Goal: Task Accomplishment & Management: Complete application form

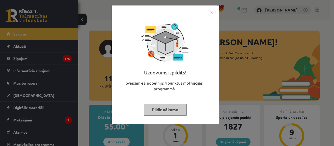
click at [211, 16] on img "Close" at bounding box center [212, 13] width 8 height 8
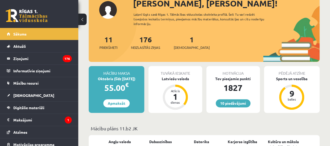
scroll to position [39, 0]
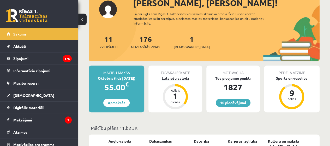
click at [188, 77] on div "Latviešu valoda" at bounding box center [174, 77] width 53 height 5
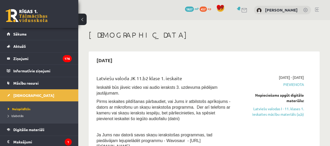
click at [285, 111] on link "Latviešu valodas I - 11. klases 1. ieskaites mācību materiāls (a,b)" at bounding box center [272, 111] width 64 height 11
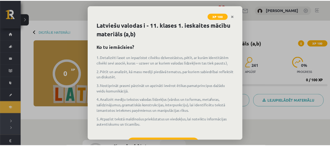
scroll to position [23, 0]
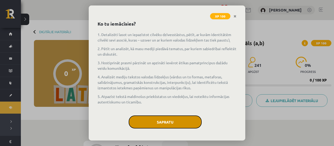
click at [179, 120] on button "Sapratu" at bounding box center [165, 121] width 73 height 13
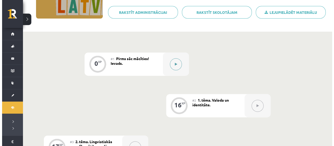
scroll to position [88, 0]
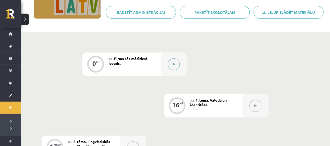
click at [164, 65] on div at bounding box center [174, 63] width 26 height 23
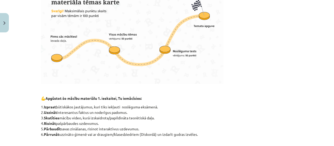
scroll to position [275, 0]
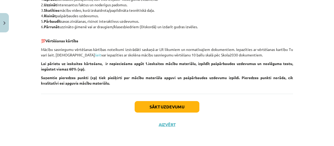
click at [142, 108] on button "Sākt uzdevumu" at bounding box center [167, 106] width 65 height 11
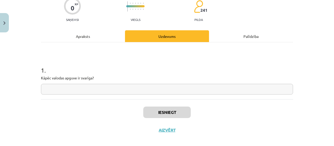
scroll to position [52, 0]
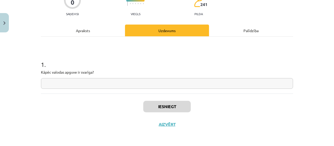
click at [105, 84] on input "text" at bounding box center [167, 83] width 252 height 11
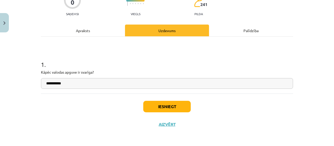
click at [105, 84] on input "**********" at bounding box center [167, 83] width 252 height 11
type input "**********"
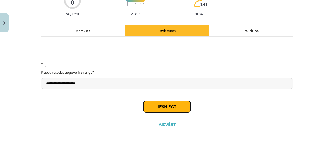
click at [156, 102] on button "Iesniegt" at bounding box center [166, 106] width 47 height 11
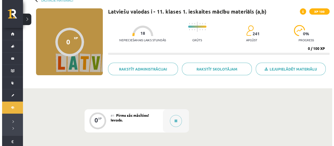
scroll to position [33, 0]
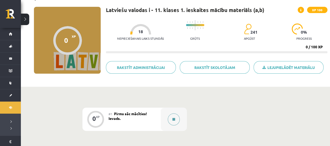
click at [177, 112] on div at bounding box center [174, 118] width 26 height 23
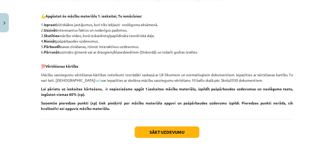
scroll to position [275, 0]
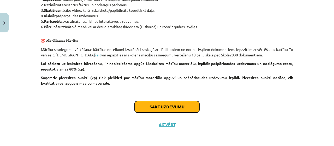
click at [174, 106] on button "Sākt uzdevumu" at bounding box center [167, 106] width 65 height 11
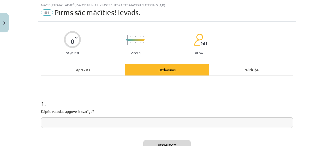
scroll to position [13, 0]
click at [160, 119] on input "text" at bounding box center [167, 122] width 252 height 11
type input "*"
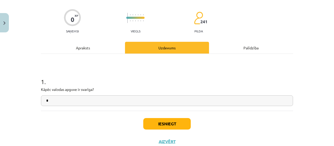
scroll to position [52, 0]
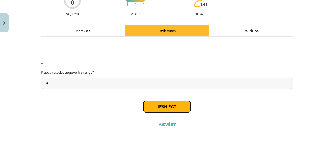
click at [163, 106] on button "Iesniegt" at bounding box center [166, 106] width 47 height 11
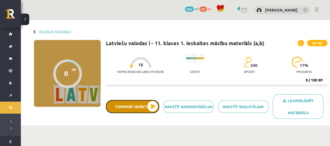
click at [119, 109] on button "Turpināt iesākto" at bounding box center [132, 106] width 53 height 13
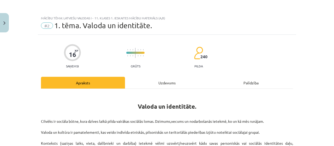
click at [287, 106] on h1 "Valoda un identitāte." at bounding box center [167, 104] width 252 height 23
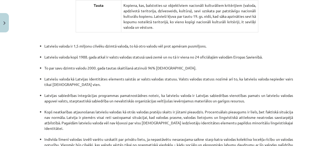
scroll to position [1142, 0]
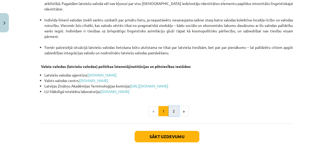
click at [171, 106] on button "2" at bounding box center [173, 111] width 10 height 10
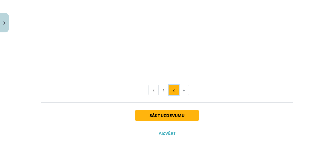
scroll to position [610, 0]
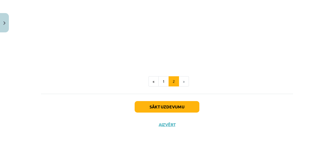
click at [160, 95] on div "Sākt uzdevumu Aizvērt" at bounding box center [167, 112] width 252 height 37
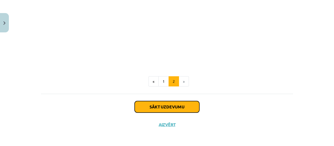
click at [159, 107] on button "Sākt uzdevumu" at bounding box center [167, 106] width 65 height 11
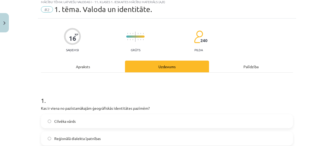
scroll to position [13, 0]
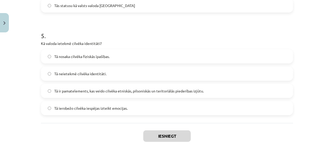
scroll to position [520, 0]
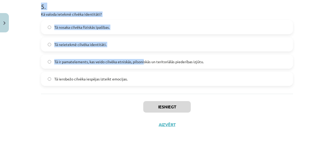
drag, startPoint x: 37, startPoint y: 69, endPoint x: 142, endPoint y: 65, distance: 105.9
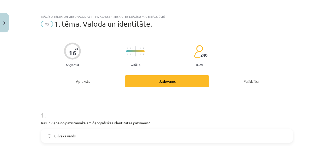
scroll to position [0, 0]
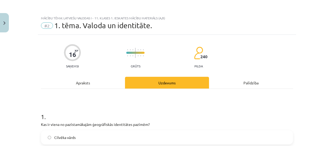
drag, startPoint x: 135, startPoint y: 87, endPoint x: 38, endPoint y: 112, distance: 99.6
copy form "1 . Kas ir viena no pazīstamākajām ģeogrāfiskās identitātes pazīmēm? Cilvēka vā…"
click at [240, 52] on div "16 XP Saņemsi Grūts 240 pilda" at bounding box center [167, 54] width 252 height 27
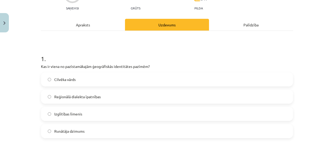
scroll to position [59, 0]
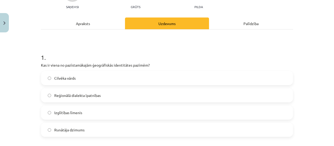
click at [109, 93] on label "Reģionālā dialekta īpatnības" at bounding box center [166, 95] width 251 height 13
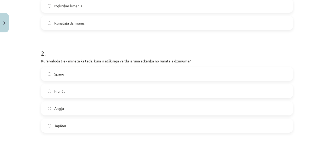
scroll to position [174, 0]
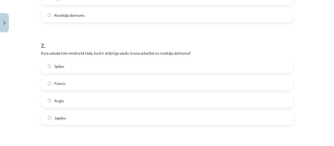
click at [61, 102] on span "Angļu" at bounding box center [59, 100] width 10 height 5
click at [67, 117] on label "Japāņu" at bounding box center [166, 117] width 251 height 13
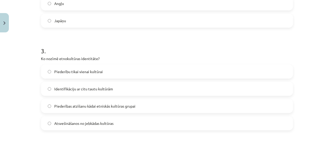
scroll to position [279, 0]
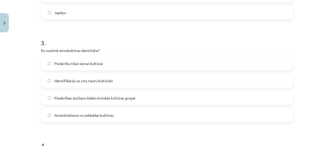
click at [102, 92] on label "Piederības atzīšanu kādai etniskās kultūras grupai" at bounding box center [166, 97] width 251 height 13
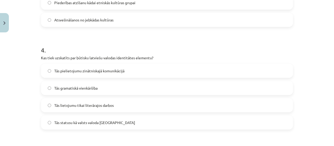
scroll to position [380, 0]
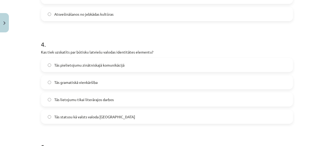
click at [71, 120] on label "Tās statusu kā valsts valoda Latvijā" at bounding box center [166, 116] width 251 height 13
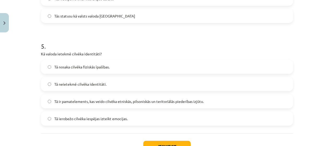
scroll to position [485, 0]
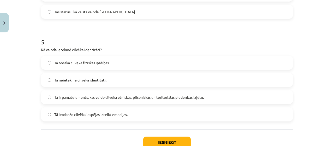
click at [149, 94] on span "Tā ir pamatelements, kas veido cilvēka etniskās, pilsoniskās un teritoriālās pi…" at bounding box center [128, 96] width 149 height 5
click at [153, 140] on button "Iesniegt" at bounding box center [166, 141] width 47 height 11
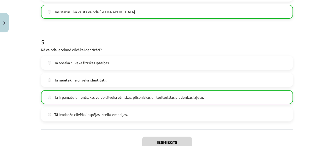
scroll to position [536, 0]
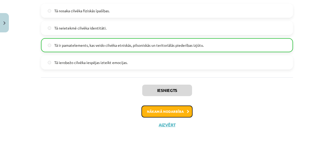
click at [173, 113] on button "Nākamā nodarbība" at bounding box center [166, 111] width 51 height 12
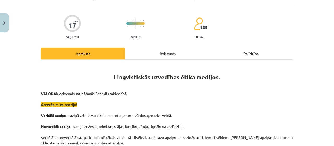
scroll to position [13, 0]
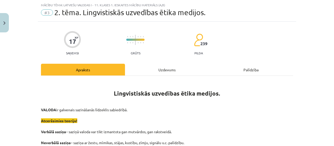
click at [222, 82] on h1 "Lingvistiskās uzvedības ētika medijos." at bounding box center [167, 88] width 252 height 16
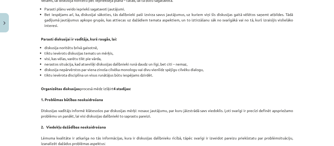
scroll to position [517, 0]
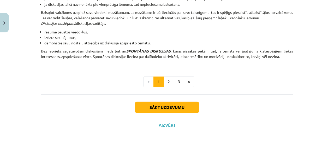
click at [142, 107] on button "Sākt uzdevumu" at bounding box center [167, 106] width 65 height 11
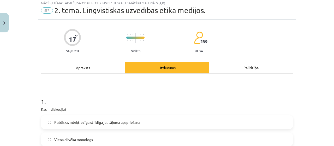
scroll to position [13, 0]
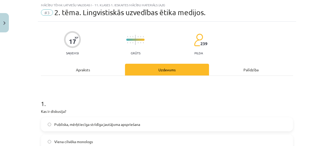
click at [150, 92] on h1 "1 ." at bounding box center [167, 99] width 252 height 16
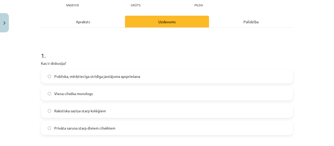
scroll to position [62, 0]
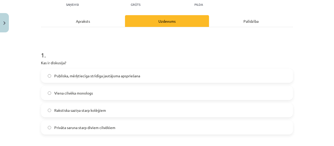
click at [62, 76] on span "Publiska, mērķtiecīga strīdīga jautājuma apspriešana" at bounding box center [97, 75] width 86 height 5
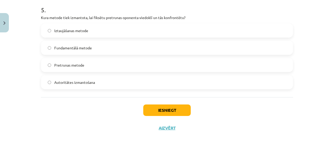
scroll to position [520, 0]
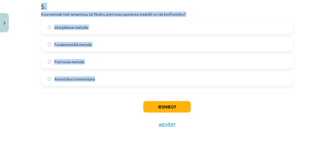
drag, startPoint x: 32, startPoint y: 49, endPoint x: 137, endPoint y: 84, distance: 111.2
click at [137, 84] on div "Mācību tēma: Latviešu valodas i - 11. klases 1. ieskaites mācību materiāls (a,b…" at bounding box center [167, 73] width 334 height 146
copy form "1 . Kas ir diskusija? Publiska, mērķtiecīga strīdīga jautājuma apspriešana Vien…"
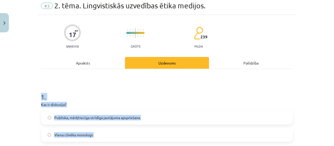
scroll to position [0, 0]
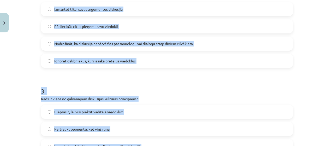
click at [18, 86] on div "Mācību tēma: Latviešu valodas i - 11. klases 1. ieskaites mācību materiāls (a,b…" at bounding box center [167, 73] width 334 height 146
click at [23, 90] on div "Mācību tēma: Latviešu valodas i - 11. klases 1. ieskaites mācību materiāls (a,b…" at bounding box center [167, 73] width 334 height 146
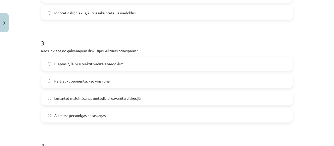
scroll to position [280, 0]
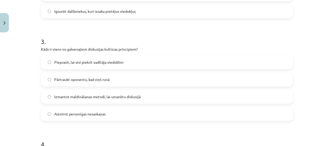
click at [50, 118] on label "Aizmirst personīgas nesaskaņas" at bounding box center [166, 113] width 251 height 13
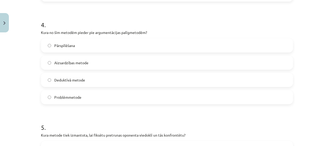
scroll to position [400, 0]
click at [54, 95] on span "Problēmmetode" at bounding box center [67, 96] width 27 height 5
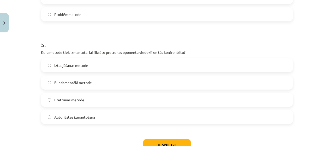
scroll to position [498, 0]
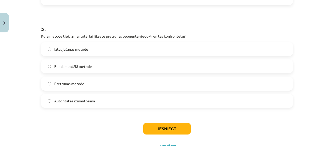
click at [52, 84] on label "Pretrunas metode" at bounding box center [166, 83] width 251 height 13
click at [155, 132] on button "Iesniegt" at bounding box center [166, 128] width 47 height 11
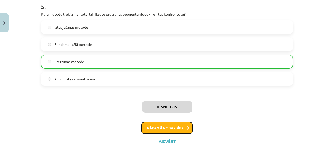
click at [157, 126] on button "Nākamā nodarbība" at bounding box center [166, 128] width 51 height 12
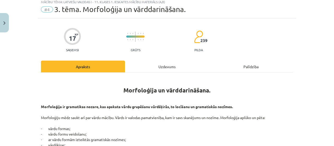
scroll to position [13, 0]
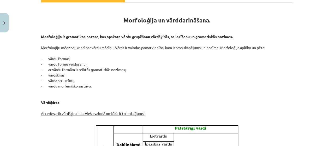
scroll to position [93, 0]
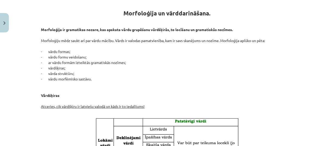
click at [236, 64] on p "Morfoloģija ir gramatikas nozare, kas apskata vārdu grupēšanu vārdšķirās, to lo…" at bounding box center [167, 71] width 252 height 88
click at [322, 29] on div "Mācību tēma: Latviešu valodas i - 11. klases 1. ieskaites mācību materiāls (a,b…" at bounding box center [167, 73] width 334 height 146
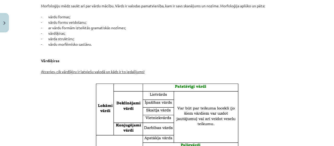
scroll to position [85, 0]
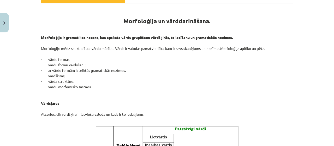
click at [228, 62] on p "Morfoloģija ir gramatikas nozare, kas apskata vārdu grupēšanu vārdšķirās, to lo…" at bounding box center [167, 79] width 252 height 88
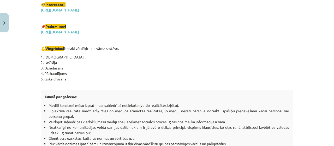
scroll to position [968, 0]
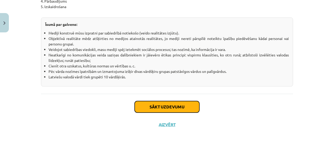
click at [190, 108] on button "Sākt uzdevumu" at bounding box center [167, 106] width 65 height 11
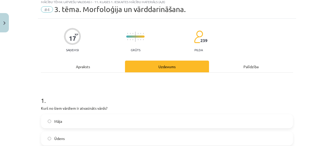
scroll to position [13, 0]
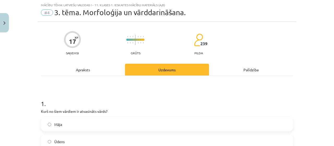
click at [225, 93] on h1 "1 ." at bounding box center [167, 99] width 252 height 16
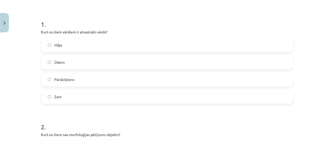
scroll to position [93, 0]
click at [93, 76] on label "Pārskrējiens" at bounding box center [166, 78] width 251 height 13
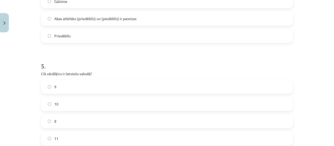
scroll to position [520, 0]
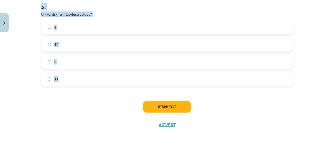
drag, startPoint x: 37, startPoint y: 35, endPoint x: 159, endPoint y: 76, distance: 128.6
copy form "2 . Kurš no šiem nav morfoloģijas pētījumu objekts? Vārdu formas Gramatiskās no…"
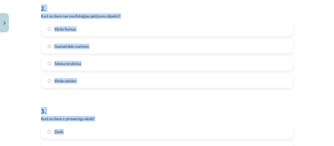
scroll to position [195, 0]
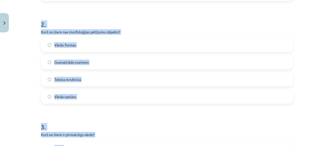
click at [20, 93] on div "Mācību tēma: Latviešu valodas i - 11. klases 1. ieskaites mācību materiāls (a,b…" at bounding box center [167, 73] width 334 height 146
click at [25, 106] on div "Mācību tēma: Latviešu valodas i - 11. klases 1. ieskaites mācību materiāls (a,b…" at bounding box center [167, 73] width 334 height 146
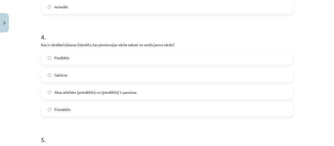
scroll to position [388, 0]
click at [88, 89] on span "Abas atbildes (priedēklis) un (piedēklis) ir pareizas" at bounding box center [95, 91] width 82 height 5
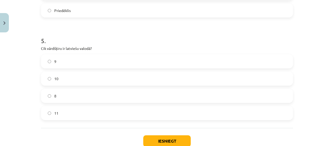
scroll to position [492, 0]
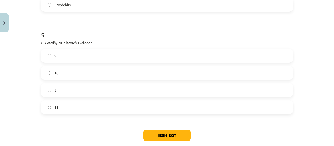
click at [85, 75] on label "10" at bounding box center [166, 72] width 251 height 13
click at [167, 138] on button "Iesniegt" at bounding box center [166, 134] width 47 height 11
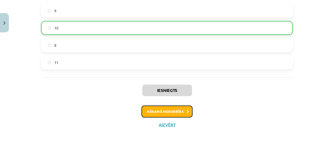
click at [178, 113] on button "Nākamā nodarbība" at bounding box center [166, 111] width 51 height 12
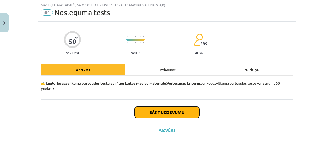
click at [147, 113] on button "Sākt uzdevumu" at bounding box center [167, 111] width 65 height 11
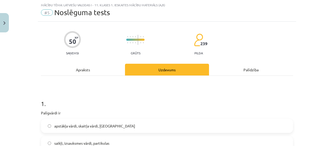
click at [111, 96] on h1 "1 ." at bounding box center [167, 99] width 252 height 16
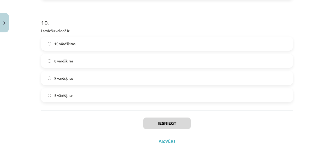
scroll to position [951, 0]
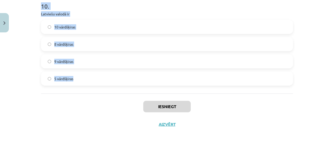
drag, startPoint x: 37, startPoint y: 43, endPoint x: 126, endPoint y: 79, distance: 96.1
copy form "1 . Palīgvārdi ir apstākļa vārdi, skaitļa vārdi, saikļi saikļi, izsauksmes vārd…"
click at [76, 20] on label "10 vārdšķiras" at bounding box center [166, 26] width 251 height 13
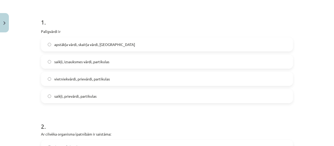
click at [94, 96] on span "saikļi, prievārdi, partikulas" at bounding box center [75, 95] width 42 height 5
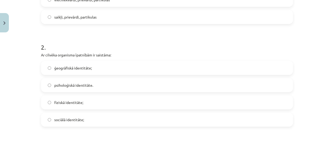
scroll to position [175, 0]
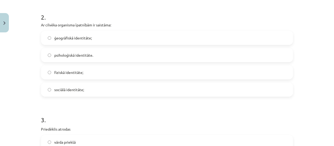
click at [96, 74] on label "fiziskā identitāte;" at bounding box center [166, 72] width 251 height 13
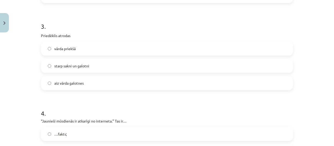
scroll to position [312, 0]
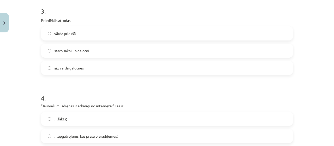
click at [95, 30] on label "vārda priekšā" at bounding box center [166, 33] width 251 height 13
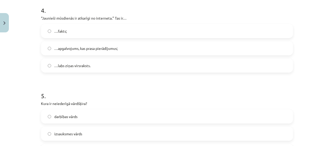
scroll to position [397, 0]
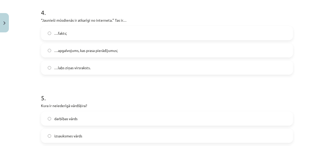
click at [114, 51] on span "…apgalvojums, kas prasa pierādījumus;" at bounding box center [85, 50] width 63 height 5
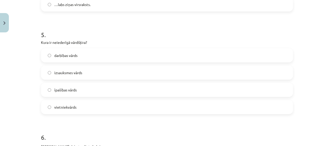
click at [88, 71] on label "izsauksmes vārds" at bounding box center [166, 72] width 251 height 13
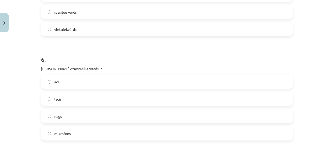
scroll to position [583, 0]
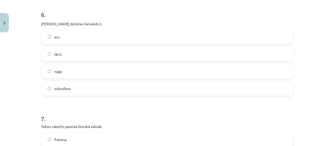
click at [84, 42] on label "acs" at bounding box center [166, 36] width 251 height 13
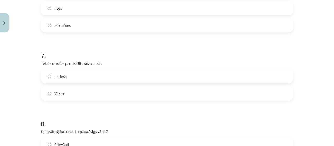
scroll to position [654, 0]
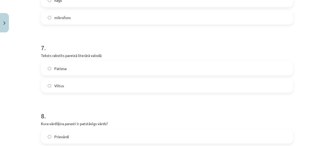
click at [99, 86] on label "Viltus" at bounding box center [166, 85] width 251 height 13
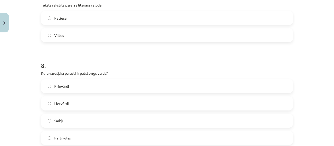
scroll to position [708, 0]
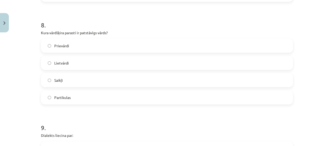
click at [94, 61] on label "Lietvārdi" at bounding box center [166, 62] width 251 height 13
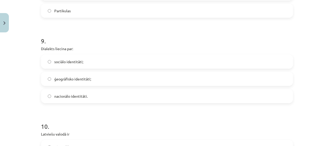
scroll to position [832, 0]
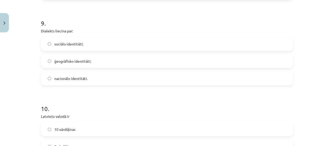
click at [92, 64] on label "ģeogrāfisko identitāti;" at bounding box center [166, 61] width 251 height 13
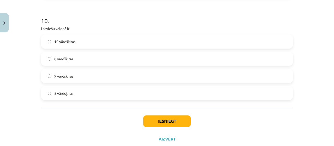
scroll to position [936, 0]
click at [163, 117] on button "Iesniegt" at bounding box center [166, 121] width 47 height 11
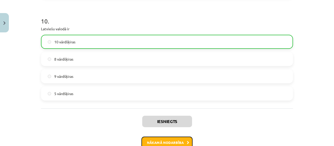
click at [167, 140] on button "Nākamā nodarbība" at bounding box center [166, 142] width 51 height 12
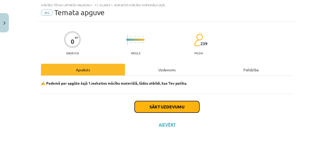
click at [172, 105] on button "Sākt uzdevumu" at bounding box center [167, 106] width 65 height 11
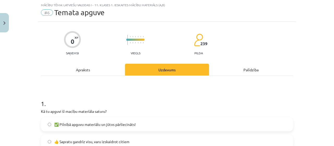
click at [79, 122] on span "✅ Pilnībā apguvu materiālu un jūtos pārliecināts!" at bounding box center [94, 124] width 81 height 5
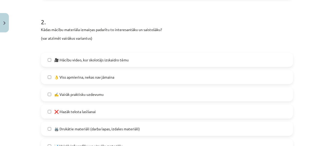
scroll to position [234, 0]
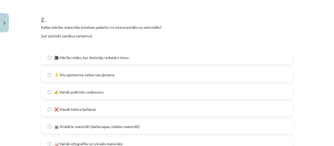
click at [68, 52] on label "🎥 Mācību video, kur skolotājs izskaidro tēmu" at bounding box center [166, 57] width 251 height 13
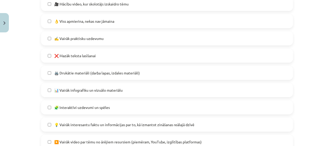
scroll to position [289, 0]
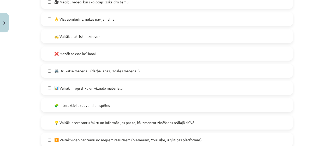
click at [110, 88] on span "📊 Vairāk infografiku un vizuālo materiālu" at bounding box center [88, 87] width 68 height 5
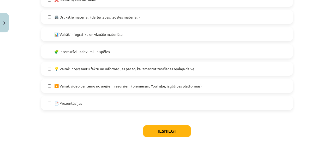
scroll to position [343, 0]
click at [119, 86] on span "▶️ Vairāk video par tēmu no ārējiem resursiem (piemēram, YouTube, izglītības pl…" at bounding box center [127, 85] width 147 height 5
click at [155, 129] on button "Iesniegt" at bounding box center [166, 130] width 47 height 11
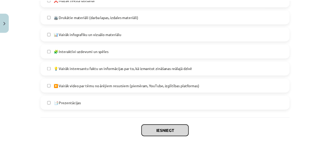
scroll to position [368, 0]
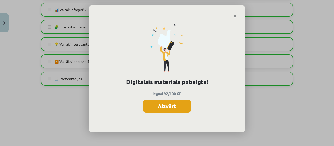
click at [175, 106] on button "Aizvērt" at bounding box center [167, 105] width 48 height 13
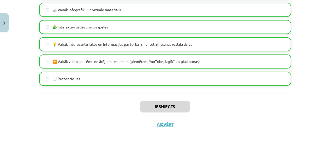
click at [165, 120] on div "Iesniegts Aizvērt" at bounding box center [165, 111] width 252 height 37
click at [166, 127] on div "Iesniegts Aizvērt" at bounding box center [165, 111] width 252 height 37
click at [166, 125] on button "Aizvērt" at bounding box center [165, 124] width 20 height 5
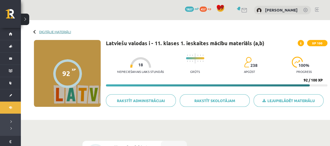
click at [62, 30] on link "Digitālie materiāli" at bounding box center [55, 32] width 32 height 4
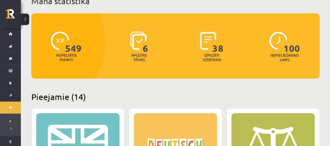
scroll to position [75, 0]
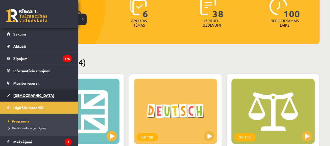
click at [14, 92] on link "[DEMOGRAPHIC_DATA]" at bounding box center [39, 95] width 65 height 12
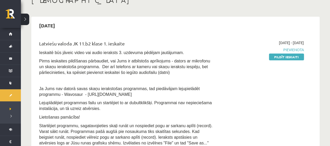
scroll to position [35, 0]
click at [281, 55] on link "Pildīt ieskaiti" at bounding box center [286, 56] width 35 height 7
click at [193, 16] on div "[DATE] Latviešu valoda JK 11.b2 klase 1. ieskaite Ieskaitē būs jāveic video vai…" at bounding box center [175, 95] width 288 height 158
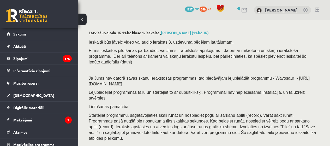
click at [166, 75] on p "Ja Jums nav datorā savas skaņu ierakstošas programmas, tad piedāvājam lejupielā…" at bounding box center [203, 80] width 228 height 11
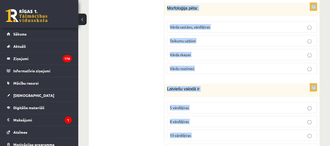
scroll to position [2552, 0]
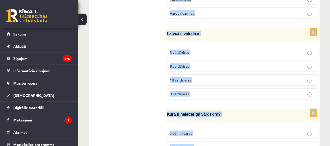
drag, startPoint x: 166, startPoint y: 26, endPoint x: 247, endPoint y: 153, distance: 150.7
copy form "Lorem ip dolorsitametco adipiscing elitseddoei temporinci ut: laboreet dolore 2…"
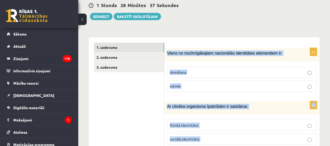
scroll to position [155, 0]
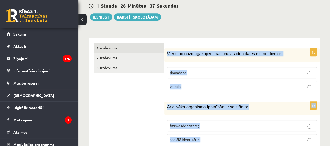
click at [202, 84] on p "valoda" at bounding box center [242, 86] width 144 height 5
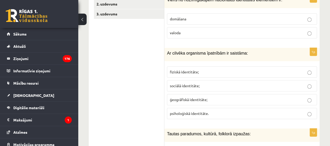
scroll to position [213, 0]
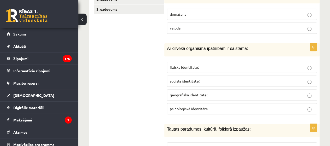
click at [180, 65] on span "fiziskā identitāte;" at bounding box center [184, 67] width 29 height 5
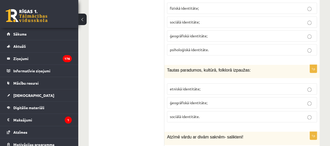
scroll to position [272, 0]
click at [186, 98] on label "ģeogrāfiskā identitāte;" at bounding box center [242, 103] width 150 height 11
click at [172, 84] on label "etniskā identitāte;" at bounding box center [242, 89] width 150 height 11
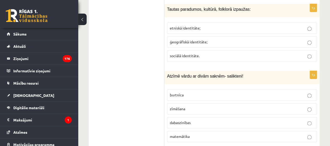
scroll to position [334, 0]
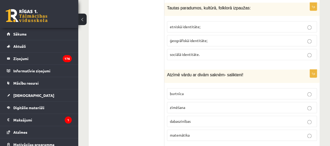
click at [191, 116] on label "dabaszinības" at bounding box center [242, 121] width 150 height 11
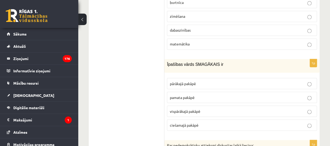
scroll to position [426, 0]
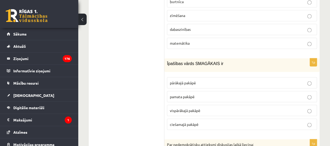
click at [183, 108] on span "vispārākajā pakāpē" at bounding box center [185, 110] width 31 height 5
click at [191, 80] on p "pārākajā pakāpē" at bounding box center [242, 82] width 144 height 5
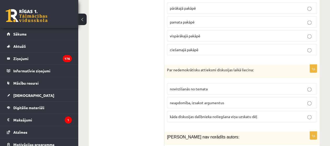
scroll to position [501, 0]
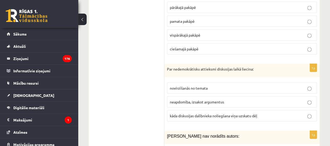
click at [208, 99] on span "neapdomība, izsakot argumentus" at bounding box center [197, 101] width 54 height 5
click at [191, 110] on label "kāda diskusijas dalībnieka noliegšana viņa uzskatu dēļ" at bounding box center [242, 115] width 150 height 11
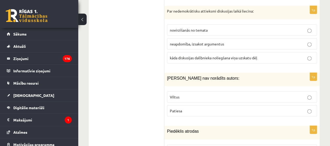
scroll to position [560, 0]
click at [228, 105] on label "Patiesa" at bounding box center [242, 110] width 150 height 11
click at [227, 94] on p "Viltus" at bounding box center [242, 96] width 144 height 5
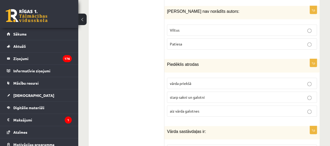
scroll to position [630, 0]
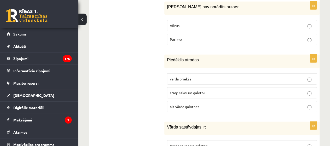
click at [197, 90] on p "starp sakni un galotni" at bounding box center [242, 92] width 144 height 5
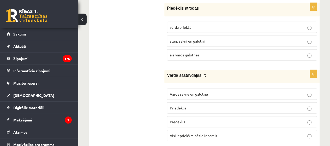
scroll to position [686, 0]
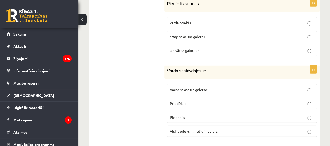
click at [196, 87] on span "Vārda sakne un galotne" at bounding box center [189, 89] width 38 height 5
click at [180, 129] on span "Visi iepriekš minētie ir pareizi" at bounding box center [194, 131] width 49 height 5
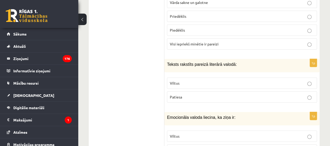
scroll to position [777, 0]
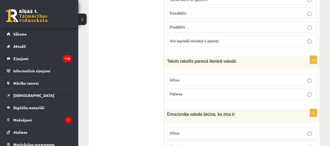
click at [222, 74] on label "Viltus" at bounding box center [242, 79] width 150 height 11
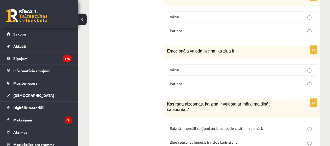
scroll to position [840, 0]
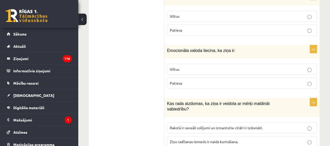
click at [170, 64] on label "Viltus" at bounding box center [242, 69] width 150 height 11
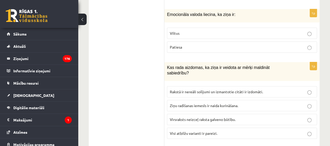
scroll to position [884, 0]
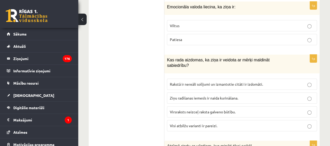
click at [195, 123] on span "Visi atbilžu varianti ir pareizi." at bounding box center [193, 125] width 47 height 5
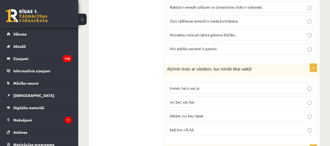
scroll to position [963, 0]
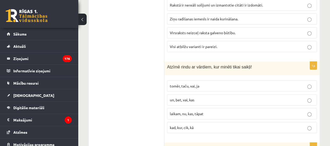
click at [180, 80] on label "tomēr, taču, vai, ja" at bounding box center [242, 85] width 150 height 11
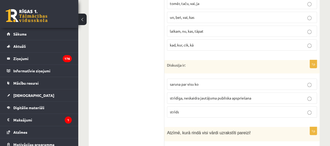
scroll to position [1046, 0]
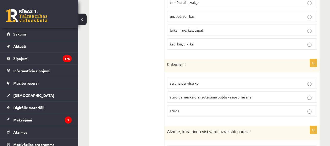
click at [209, 91] on label "strīdīga, neskaidra jautājuma publiska apspriešana" at bounding box center [242, 96] width 150 height 11
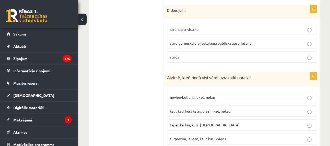
scroll to position [1102, 0]
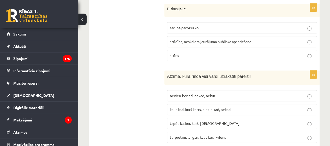
click at [189, 104] on label "kaut kad, kurš katrs, diezin kad, nekad" at bounding box center [242, 109] width 150 height 11
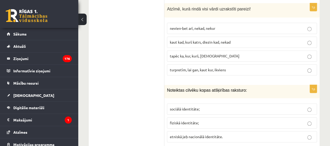
scroll to position [1174, 0]
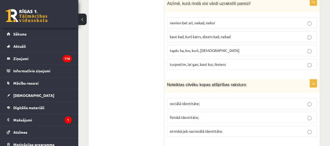
click at [185, 125] on label "etniskā jeb nacionālā identitāte." at bounding box center [242, 130] width 150 height 11
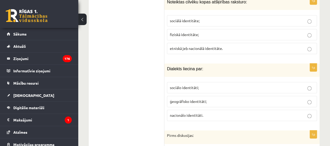
scroll to position [1257, 0]
click at [209, 95] on label "ģeogrāfisko identitāti;" at bounding box center [242, 100] width 150 height 11
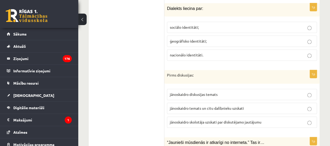
scroll to position [1318, 0]
click at [219, 105] on span "jānoskaidro temats un citu dalībnieku uzskati" at bounding box center [207, 107] width 74 height 5
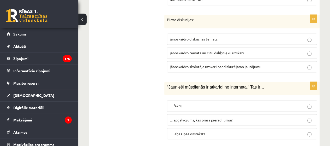
scroll to position [1374, 0]
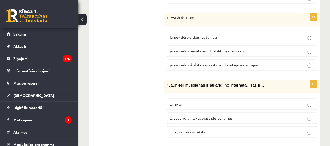
click at [192, 115] on span "…apgalvojums, kas prasa pierādījumus;" at bounding box center [201, 117] width 63 height 5
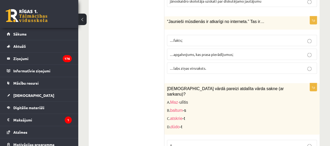
scroll to position [1446, 0]
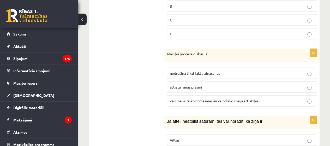
scroll to position [1597, 0]
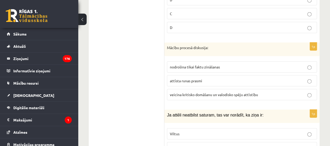
click at [184, 92] on span "veicina kritisko domāšanu un valodisko spēju attīstību" at bounding box center [214, 94] width 88 height 5
click at [178, 131] on p "Viltus" at bounding box center [242, 133] width 144 height 5
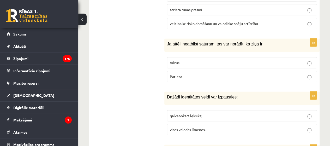
scroll to position [1677, 0]
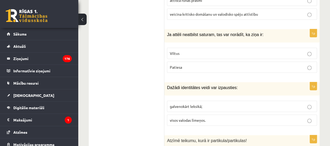
click at [187, 118] on span "visos valodas līmeņos." at bounding box center [188, 120] width 36 height 5
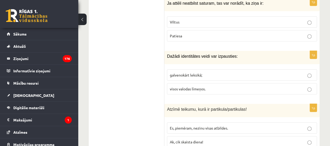
scroll to position [1750, 0]
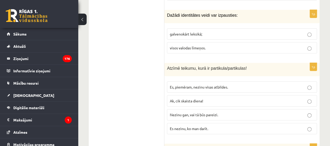
click at [172, 112] on span "Nezinu gan, vai tā būs pareizi." at bounding box center [194, 114] width 48 height 5
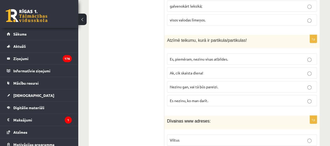
scroll to position [1805, 0]
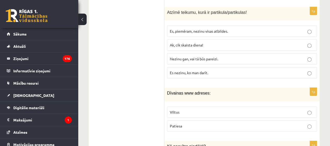
click at [190, 109] on p "Viltus" at bounding box center [242, 111] width 144 height 5
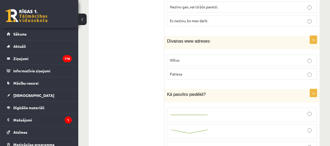
scroll to position [1862, 0]
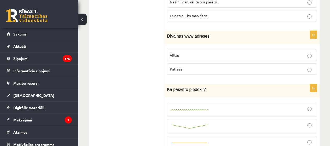
click at [202, 119] on label at bounding box center [242, 126] width 150 height 14
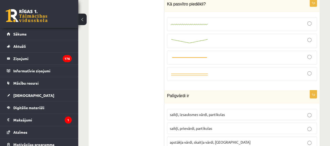
scroll to position [1947, 0]
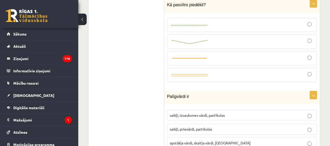
click at [191, 126] on span "saikļi, prievārdi, partikulas" at bounding box center [191, 128] width 42 height 5
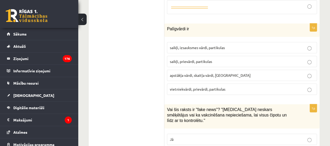
scroll to position [2028, 0]
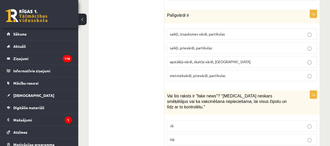
click at [182, 120] on label "Jā" at bounding box center [242, 125] width 150 height 11
click at [180, 123] on p "Jā" at bounding box center [242, 125] width 144 height 5
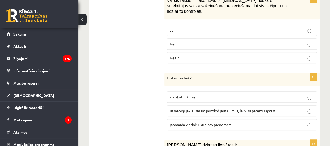
scroll to position [2122, 0]
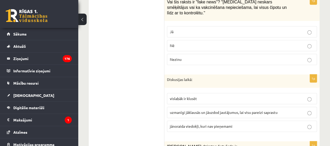
click at [216, 110] on span "uzmanīgi jāklausās un jāuzdod jautājumus, lai visu pareizi saprastu" at bounding box center [224, 112] width 108 height 5
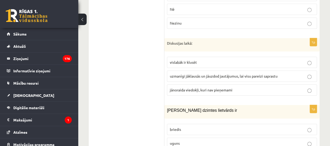
click at [199, 137] on label "uguns" at bounding box center [242, 142] width 150 height 11
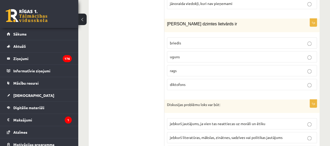
scroll to position [2245, 0]
click at [200, 131] on label "jebkurš literatūras, mākslas, zinātnes, sadzīves vai politikas jautājums" at bounding box center [242, 136] width 150 height 11
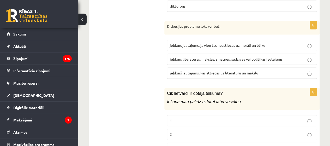
scroll to position [2332, 0]
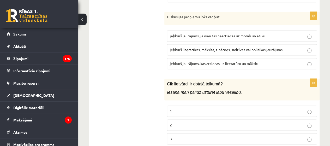
click at [192, 122] on p "2" at bounding box center [242, 124] width 144 height 5
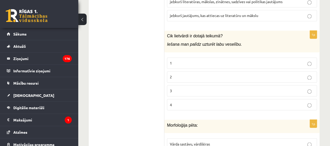
scroll to position [2385, 0]
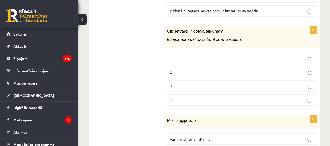
click at [184, 136] on span "Vārda sastāvu, vārdšķiras" at bounding box center [190, 138] width 40 height 5
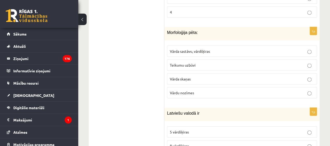
scroll to position [2473, 0]
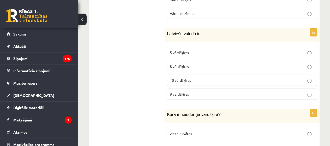
scroll to position [2552, 0]
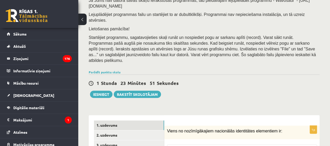
scroll to position [88, 0]
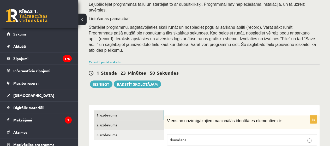
click at [116, 120] on link "2. uzdevums" at bounding box center [129, 125] width 70 height 10
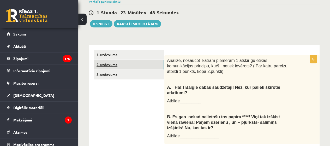
scroll to position [0, 0]
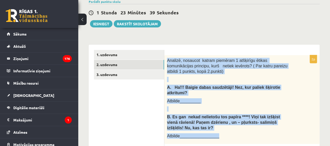
drag, startPoint x: 166, startPoint y: 41, endPoint x: 228, endPoint y: 113, distance: 95.4
click at [228, 113] on div "Analizē, nosaucot katram piemēram 1 atšķirīgu ētikas komunikācijas principu, ku…" at bounding box center [241, 99] width 155 height 89
copy div "Analizē, nosaucot katram piemēram 1 atšķirīgu ētikas komunikācijas principu, ku…"
click at [286, 82] on div "Analizē, nosaucot katram piemēram 1 atšķirīgu ētikas komunikācijas principu, ku…" at bounding box center [241, 99] width 155 height 89
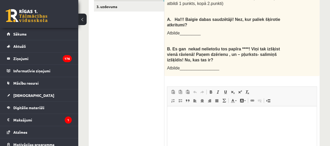
scroll to position [215, 0]
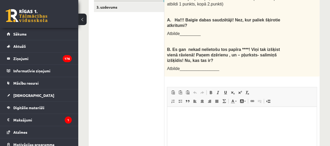
click at [207, 123] on html at bounding box center [241, 115] width 149 height 16
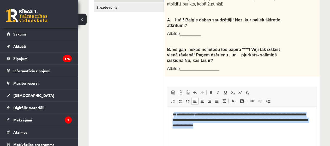
drag, startPoint x: 185, startPoint y: 114, endPoint x: 246, endPoint y: 130, distance: 63.1
click at [246, 130] on html "**********" at bounding box center [241, 120] width 149 height 27
click at [209, 90] on span at bounding box center [211, 92] width 4 height 4
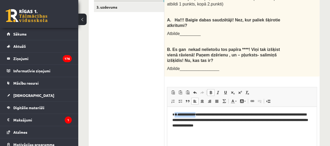
click at [209, 90] on span at bounding box center [211, 92] width 4 height 4
click at [217, 90] on span at bounding box center [218, 92] width 4 height 4
click at [253, 133] on html "**********" at bounding box center [241, 120] width 149 height 27
click at [252, 133] on html "**********" at bounding box center [241, 120] width 149 height 27
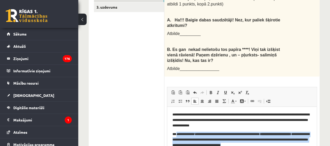
drag, startPoint x: 176, startPoint y: 133, endPoint x: 292, endPoint y: 147, distance: 117.4
click at [292, 146] on p "**********" at bounding box center [241, 139] width 139 height 16
click at [218, 90] on span at bounding box center [218, 92] width 4 height 4
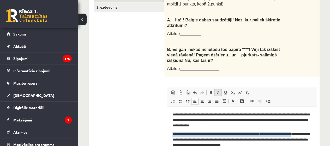
click at [217, 90] on span at bounding box center [218, 92] width 4 height 4
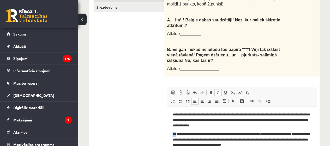
click at [217, 90] on span at bounding box center [218, 92] width 4 height 4
click at [212, 90] on span at bounding box center [211, 92] width 4 height 4
click at [271, 141] on p "**********" at bounding box center [241, 139] width 139 height 16
click at [290, 146] on p "**********" at bounding box center [241, 139] width 139 height 16
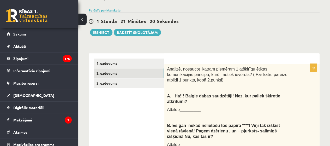
scroll to position [113, 0]
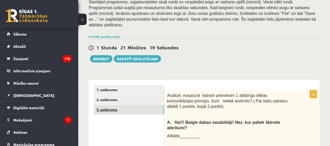
click at [103, 105] on link "3. uzdevums" at bounding box center [129, 110] width 70 height 10
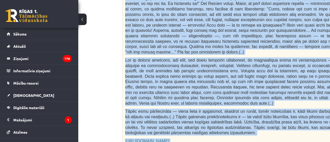
scroll to position [346, 42]
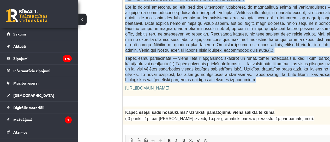
drag, startPoint x: 125, startPoint y: 50, endPoint x: 296, endPoint y: 59, distance: 171.3
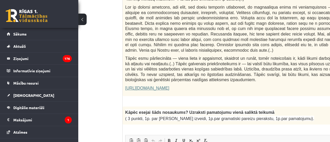
click at [306, 115] on p "( 3 punkti, 1p. par salikta teikuma izveidi, 1p.par gramatiski pareizu pierakst…" at bounding box center [249, 118] width 248 height 6
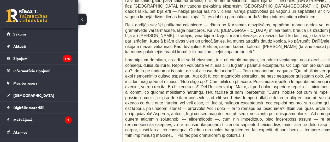
scroll to position [149, 42]
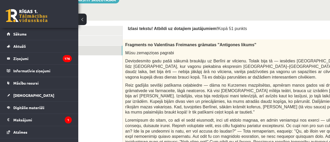
drag, startPoint x: 125, startPoint y: 35, endPoint x: 199, endPoint y: 71, distance: 82.3
drag, startPoint x: 199, startPoint y: 71, endPoint x: 153, endPoint y: 31, distance: 61.0
click at [147, 43] on span "Fragments no Valentīnas Freimanes grāmatas "Antigones likums"" at bounding box center [190, 45] width 131 height 4
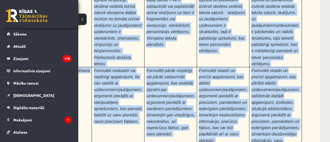
scroll to position [1694, 78]
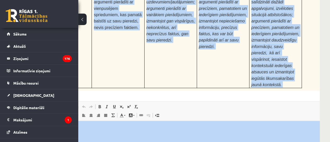
drag, startPoint x: 125, startPoint y: 39, endPoint x: 331, endPoint y: 155, distance: 236.1
copy form "Fragments no Valentīnas Freimanes grāmatas "Antigones likums" Mūsu zemapziņas p…"
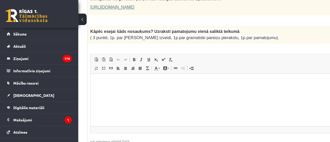
scroll to position [417, 44]
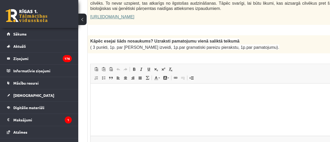
click at [183, 84] on html at bounding box center [227, 91] width 274 height 16
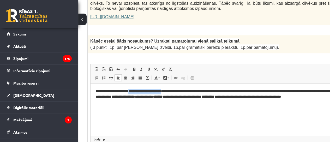
drag, startPoint x: 134, startPoint y: 90, endPoint x: 179, endPoint y: 91, distance: 44.6
click at [179, 91] on p "**********" at bounding box center [221, 96] width 250 height 16
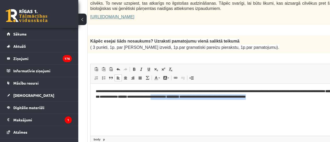
drag, startPoint x: 315, startPoint y: 99, endPoint x: 201, endPoint y: 101, distance: 114.2
click at [201, 101] on html "**********" at bounding box center [227, 93] width 274 height 21
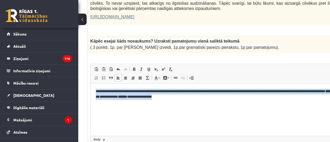
drag, startPoint x: 206, startPoint y: 98, endPoint x: 179, endPoint y: 147, distance: 55.8
click at [90, 87] on html "**********" at bounding box center [227, 93] width 274 height 21
click at [138, 66] on link "Italic Keyboard shortcut Ctrl+I" at bounding box center [141, 69] width 7 height 7
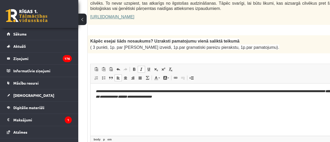
click at [138, 66] on link "Italic Keyboard shortcut Ctrl+I" at bounding box center [141, 69] width 7 height 7
click at [132, 67] on span at bounding box center [134, 69] width 4 height 4
click at [219, 96] on p "**********" at bounding box center [221, 93] width 250 height 11
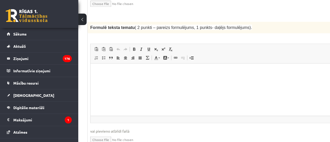
scroll to position [567, 44]
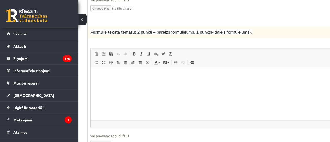
click at [110, 84] on html at bounding box center [227, 76] width 274 height 16
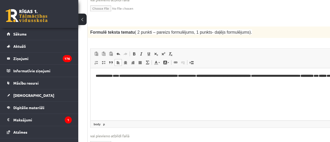
click at [123, 75] on b "**********" at bounding box center [148, 75] width 59 height 3
click at [128, 87] on html "**********" at bounding box center [227, 78] width 274 height 21
click at [121, 76] on b "**********" at bounding box center [146, 75] width 59 height 3
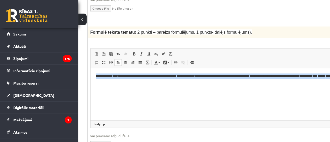
drag, startPoint x: 149, startPoint y: 83, endPoint x: 93, endPoint y: 75, distance: 57.2
click at [93, 75] on html "**********" at bounding box center [227, 78] width 274 height 21
click at [132, 52] on span at bounding box center [134, 54] width 4 height 4
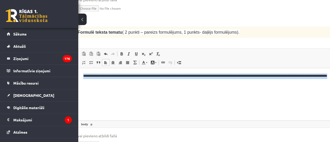
click at [141, 85] on html "**********" at bounding box center [215, 78] width 274 height 21
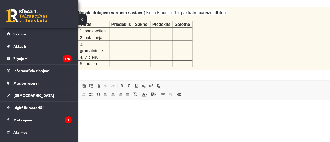
scroll to position [660, 56]
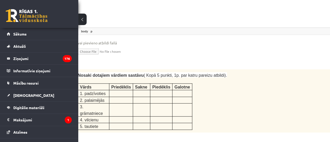
click at [119, 97] on p at bounding box center [121, 99] width 20 height 5
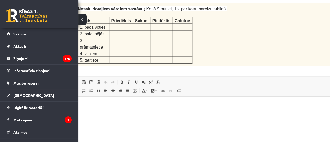
scroll to position [741, 56]
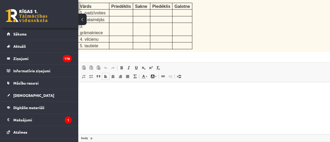
click at [115, 98] on html at bounding box center [215, 90] width 274 height 16
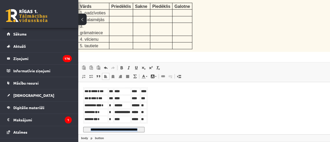
drag, startPoint x: 148, startPoint y: 129, endPoint x: 88, endPoint y: 125, distance: 60.3
click at [88, 126] on p "**********" at bounding box center [214, 128] width 263 height 5
click at [102, 117] on td "******* *** *" at bounding box center [96, 119] width 24 height 7
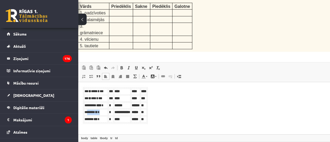
drag, startPoint x: 102, startPoint y: 112, endPoint x: 87, endPoint y: 112, distance: 15.1
click at [87, 112] on td "******** ** *" at bounding box center [96, 112] width 24 height 7
click at [104, 74] on span at bounding box center [106, 76] width 4 height 4
click at [104, 73] on link "Align Left" at bounding box center [105, 76] width 7 height 7
click at [106, 74] on span at bounding box center [106, 76] width 4 height 4
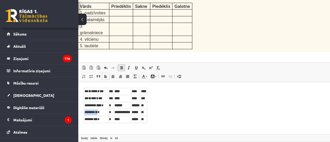
click at [123, 64] on link "Bold Keyboard shortcut Ctrl+B" at bounding box center [121, 67] width 7 height 7
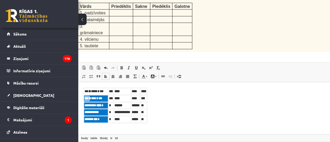
drag, startPoint x: 106, startPoint y: 118, endPoint x: 89, endPoint y: 98, distance: 25.9
click at [89, 98] on tbody "**********" at bounding box center [115, 105] width 63 height 34
click at [171, 113] on body "**********" at bounding box center [214, 109] width 263 height 45
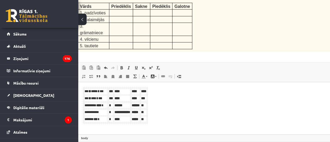
drag, startPoint x: 157, startPoint y: 117, endPoint x: 81, endPoint y: 92, distance: 79.7
click at [81, 92] on html "**********" at bounding box center [215, 109] width 274 height 55
click at [122, 66] on span at bounding box center [121, 68] width 4 height 4
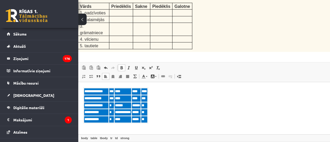
click at [122, 66] on span at bounding box center [121, 68] width 4 height 4
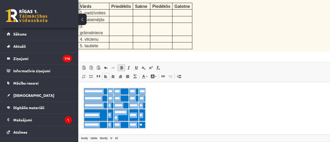
click at [122, 66] on span at bounding box center [121, 68] width 4 height 4
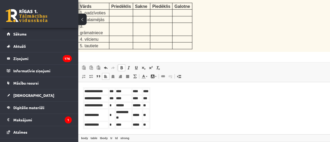
click at [178, 113] on body "**********" at bounding box center [214, 112] width 263 height 50
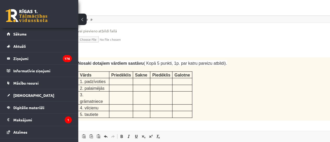
scroll to position [749, 56]
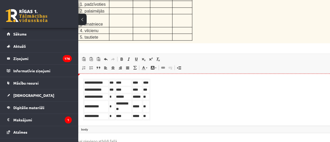
click at [97, 78] on table "**********" at bounding box center [116, 98] width 67 height 41
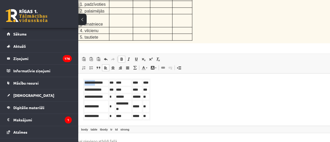
drag, startPoint x: 97, startPoint y: 78, endPoint x: 97, endPoint y: 75, distance: 3.9
click at [97, 75] on html "**********" at bounding box center [215, 103] width 274 height 61
click at [180, 101] on body "**********" at bounding box center [214, 103] width 263 height 50
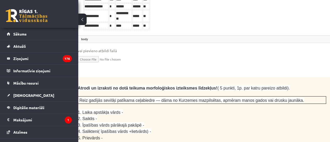
scroll to position [869, 56]
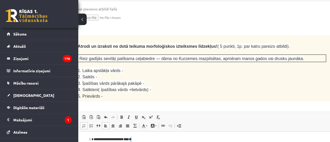
drag, startPoint x: 142, startPoint y: 138, endPoint x: 136, endPoint y: 140, distance: 6.1
click at [136, 140] on p "**********" at bounding box center [208, 139] width 229 height 5
drag, startPoint x: 165, startPoint y: 148, endPoint x: 112, endPoint y: 148, distance: 52.7
drag, startPoint x: 159, startPoint y: 156, endPoint x: 215, endPoint y: 157, distance: 56.1
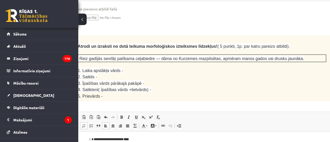
drag, startPoint x: 172, startPoint y: 166, endPoint x: 208, endPoint y: 166, distance: 35.7
drag, startPoint x: 116, startPoint y: 175, endPoint x: 156, endPoint y: 175, distance: 40.2
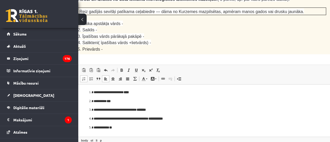
scroll to position [967, 56]
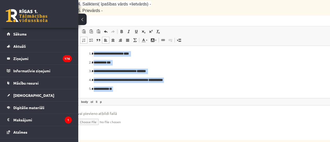
drag, startPoint x: 142, startPoint y: 89, endPoint x: 83, endPoint y: 46, distance: 73.7
click at [83, 46] on html "**********" at bounding box center [215, 71] width 274 height 51
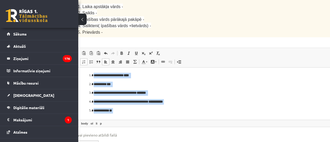
scroll to position [912, 56]
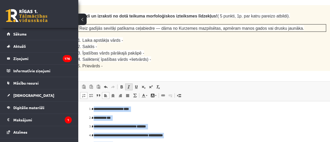
click at [130, 83] on link "Italic Keyboard shortcut Ctrl+I" at bounding box center [128, 86] width 7 height 7
click at [121, 85] on span at bounding box center [121, 87] width 4 height 4
click at [320, 123] on ol "**********" at bounding box center [214, 126] width 263 height 40
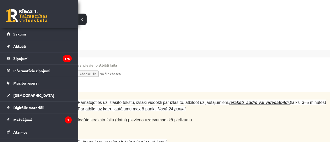
scroll to position [1403, 56]
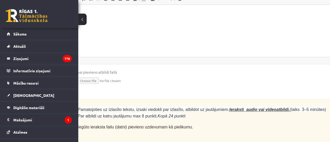
click at [129, 101] on li at bounding box center [202, 103] width 248 height 5
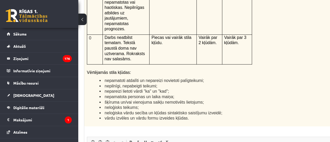
scroll to position [1268, 47]
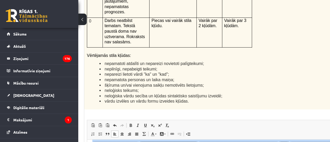
scroll to position [0, 0]
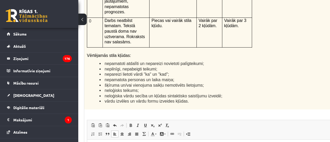
drag, startPoint x: 306, startPoint y: 188, endPoint x: 63, endPoint y: 128, distance: 249.8
click at [129, 123] on span at bounding box center [131, 125] width 4 height 4
click at [132, 123] on span at bounding box center [131, 125] width 4 height 4
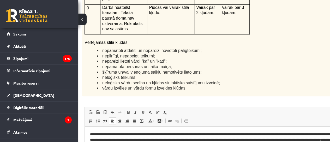
scroll to position [1291, 50]
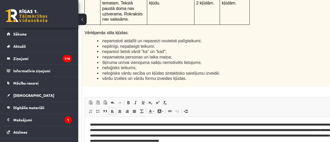
drag, startPoint x: 125, startPoint y: 155, endPoint x: 128, endPoint y: 155, distance: 3.1
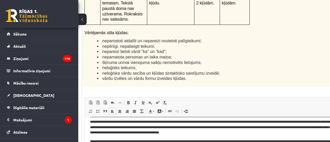
scroll to position [10, 0]
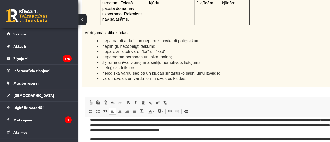
drag, startPoint x: 305, startPoint y: 166, endPoint x: 309, endPoint y: 156, distance: 11.0
drag, startPoint x: 159, startPoint y: 160, endPoint x: 162, endPoint y: 160, distance: 3.7
drag, startPoint x: 332, startPoint y: 102, endPoint x: 313, endPoint y: 133, distance: 36.2
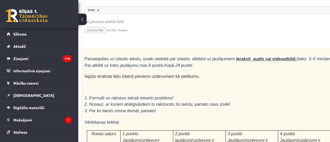
scroll to position [1374, 50]
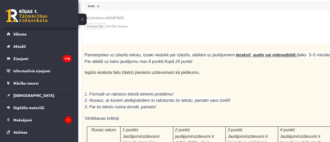
scroll to position [1468, 50]
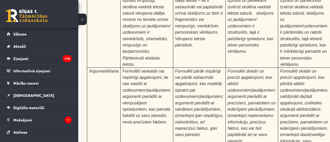
scroll to position [1694, 50]
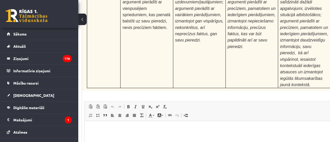
type input "**********"
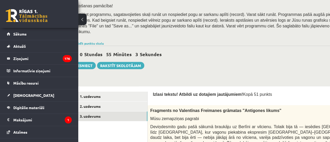
scroll to position [83, 0]
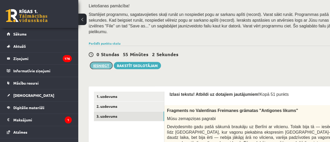
click at [104, 62] on button "Iesniegt" at bounding box center [101, 65] width 22 height 7
